Goal: Task Accomplishment & Management: Manage account settings

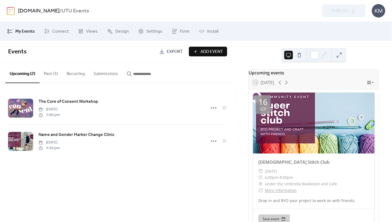
click at [80, 74] on button "Recurring" at bounding box center [75, 72] width 27 height 20
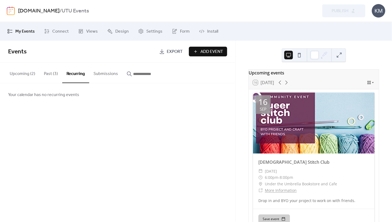
click at [26, 75] on button "Upcoming (2)" at bounding box center [22, 72] width 34 height 20
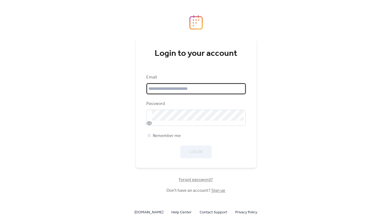
type input "**********"
click at [204, 152] on button "Login" at bounding box center [196, 151] width 32 height 13
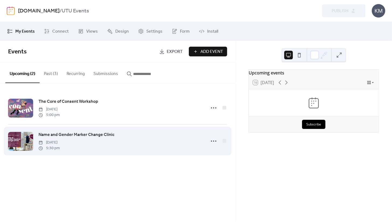
click at [105, 138] on span "Name and Gender Marker Change Clinic" at bounding box center [77, 134] width 76 height 6
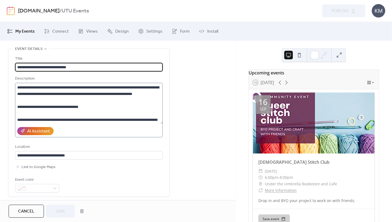
scroll to position [33, 0]
